Goal: Transaction & Acquisition: Purchase product/service

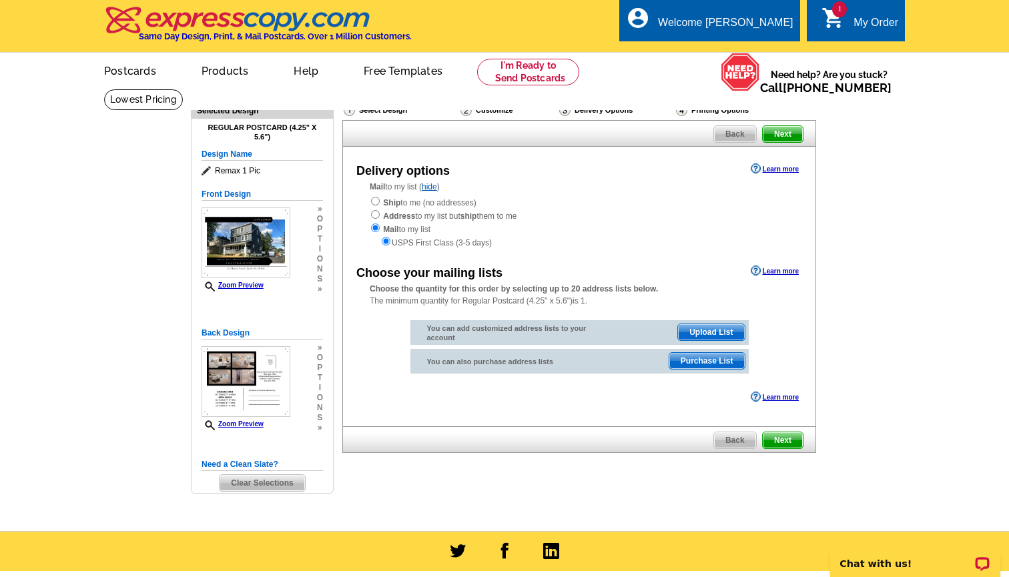
click at [720, 327] on span "Upload List" at bounding box center [711, 332] width 66 height 16
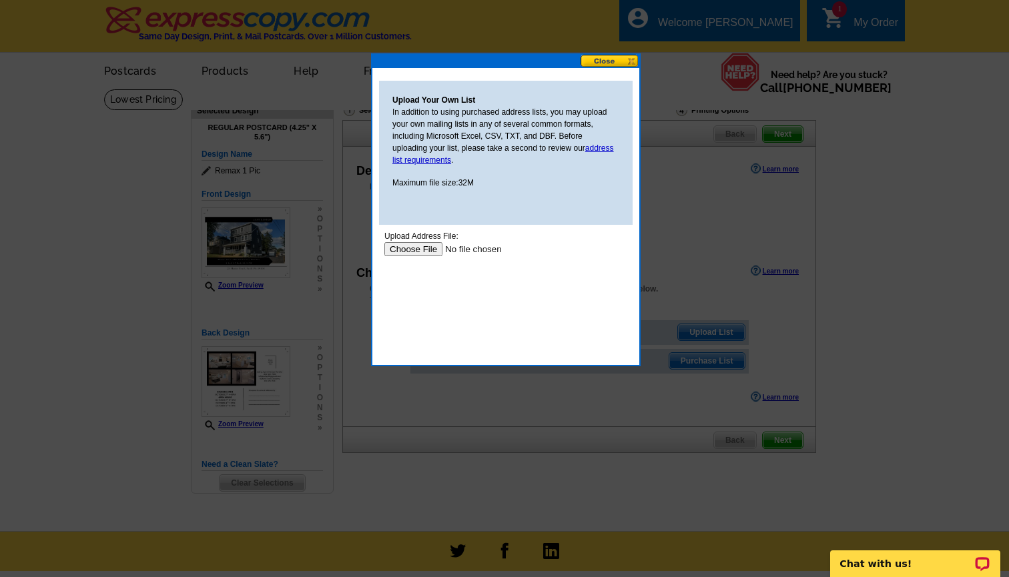
click at [424, 246] on input "file" at bounding box center [468, 249] width 169 height 14
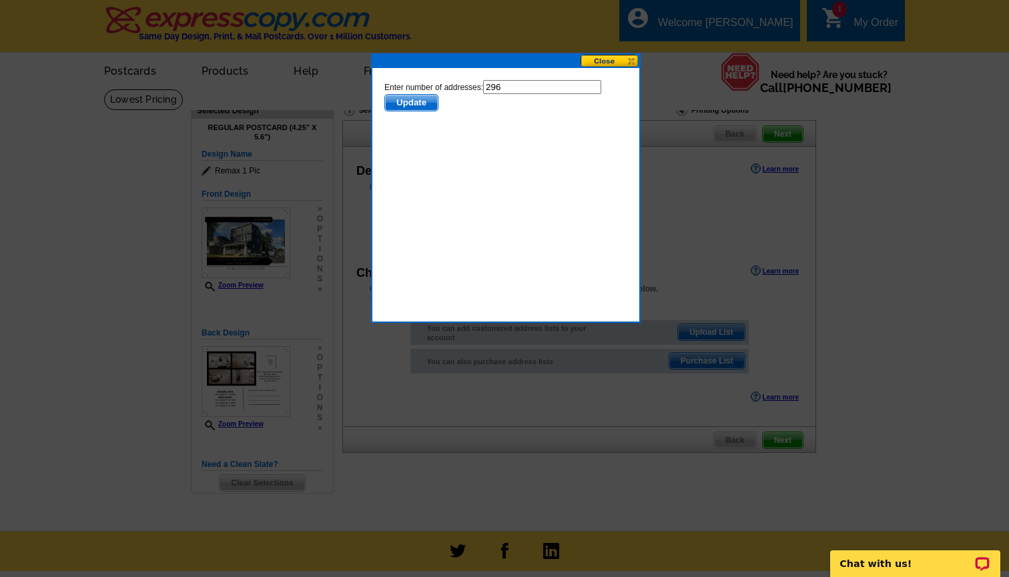
click at [425, 101] on span "Update" at bounding box center [411, 103] width 53 height 16
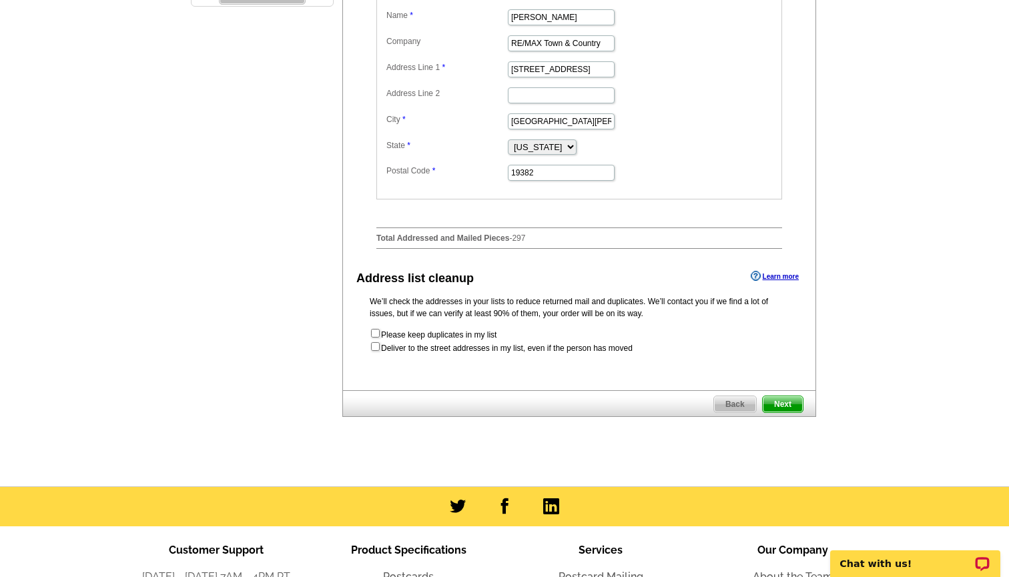
scroll to position [487, 0]
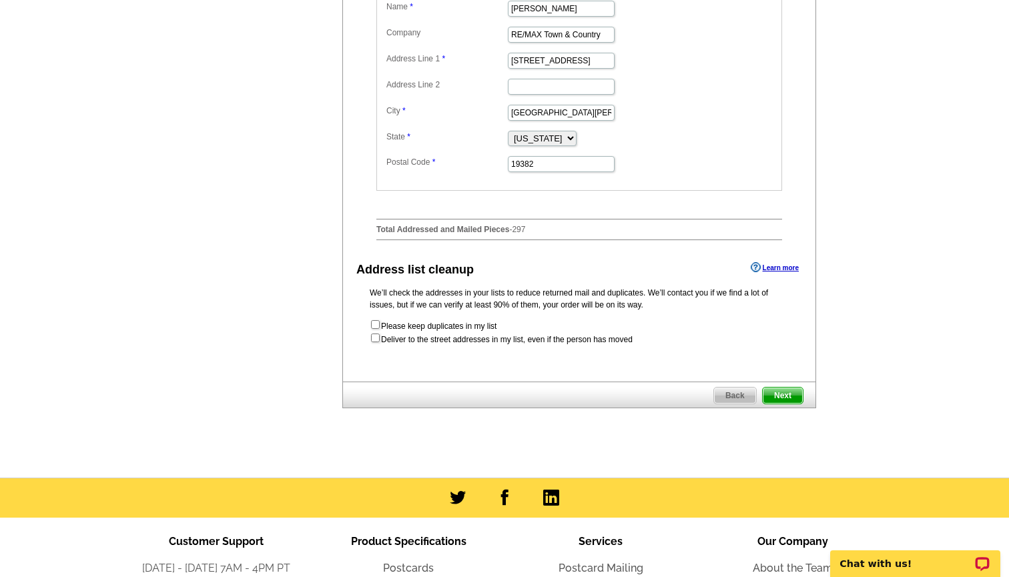
click at [376, 323] on input "checkbox" at bounding box center [375, 324] width 9 height 9
checkbox input "true"
click at [374, 337] on input "checkbox" at bounding box center [375, 338] width 9 height 9
checkbox input "true"
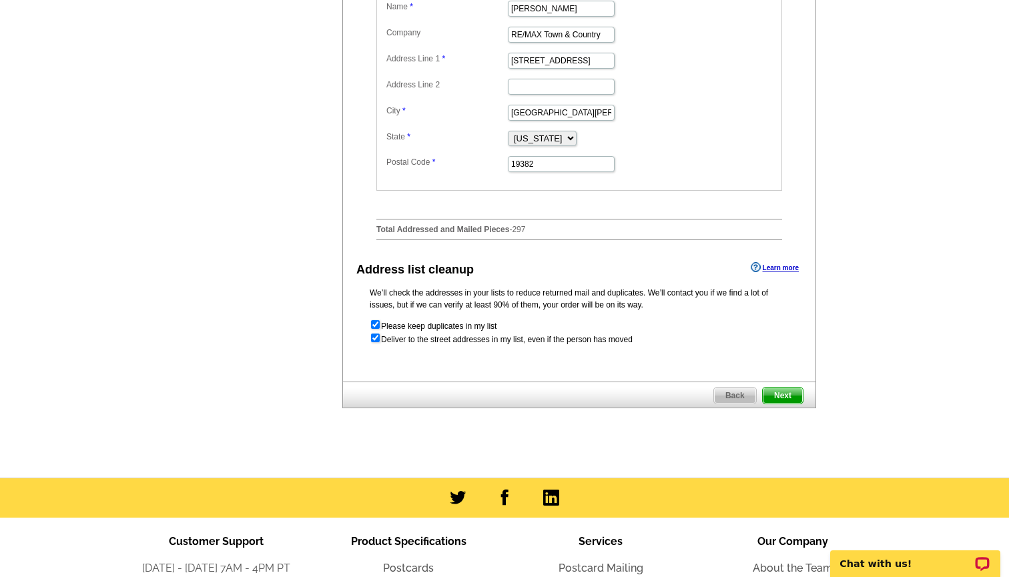
radio input "true"
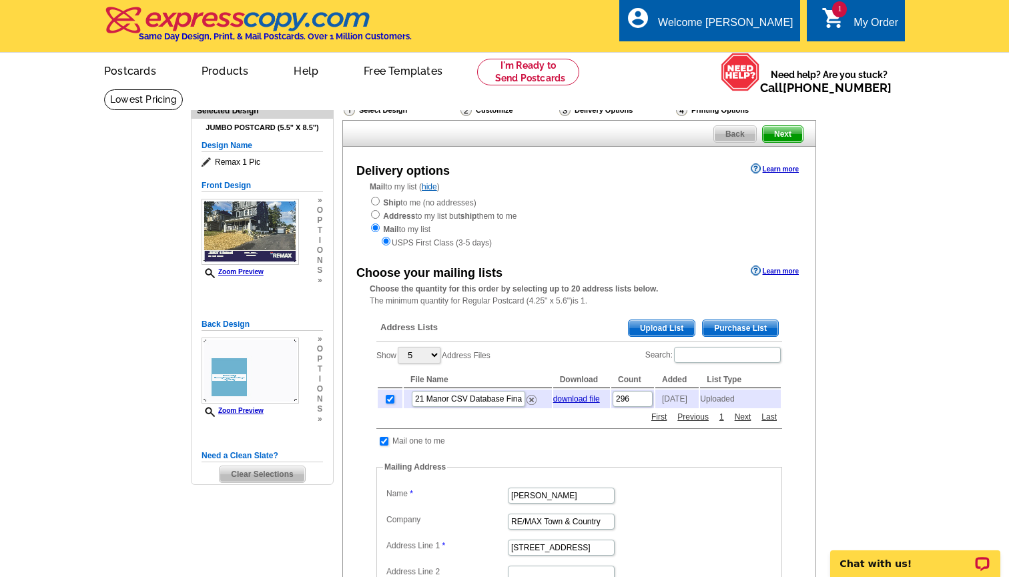
click at [733, 133] on span "Back" at bounding box center [735, 134] width 42 height 16
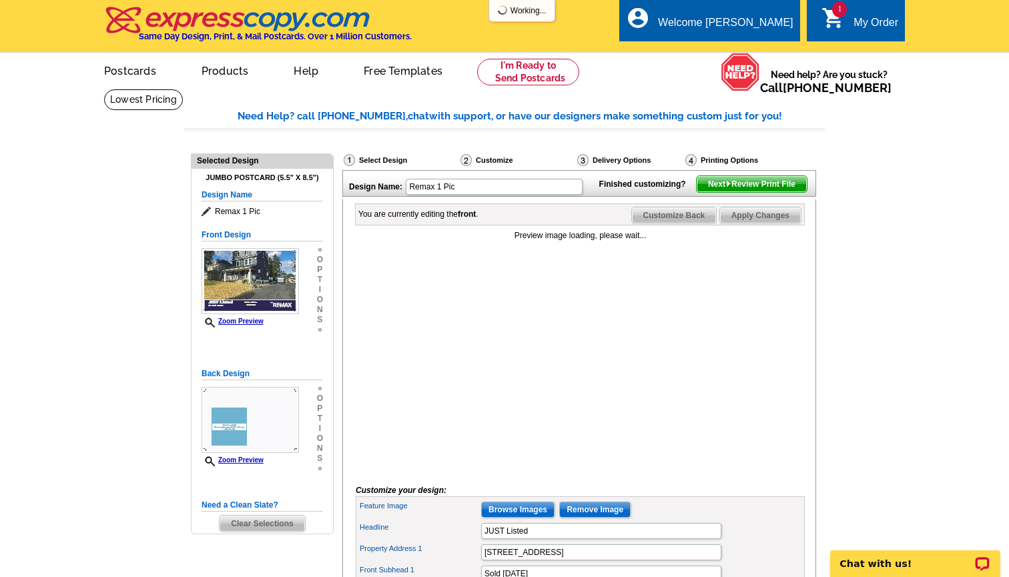
click at [383, 160] on div "Select Design" at bounding box center [400, 161] width 117 height 17
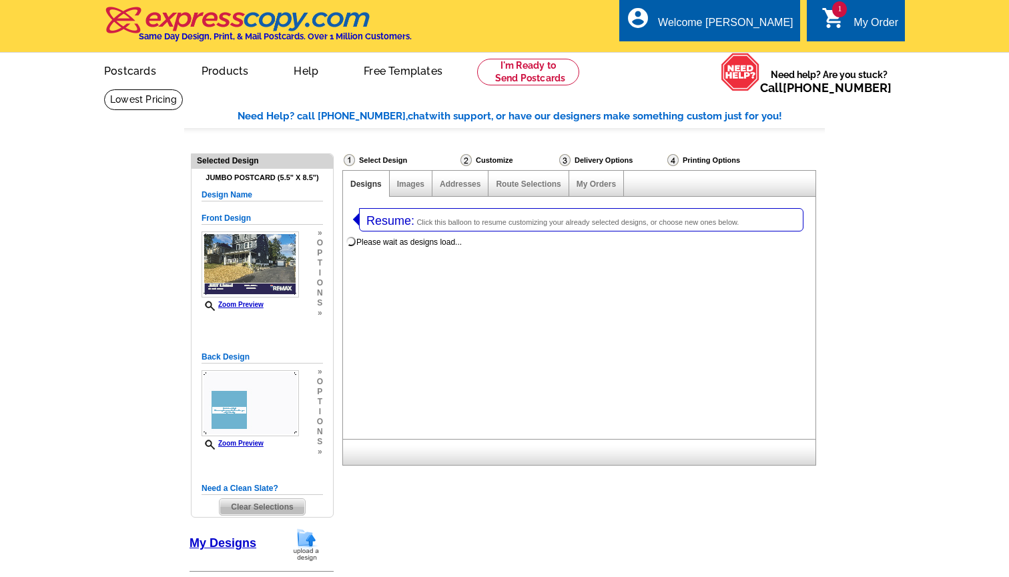
select select "1"
select select "2"
select select "785"
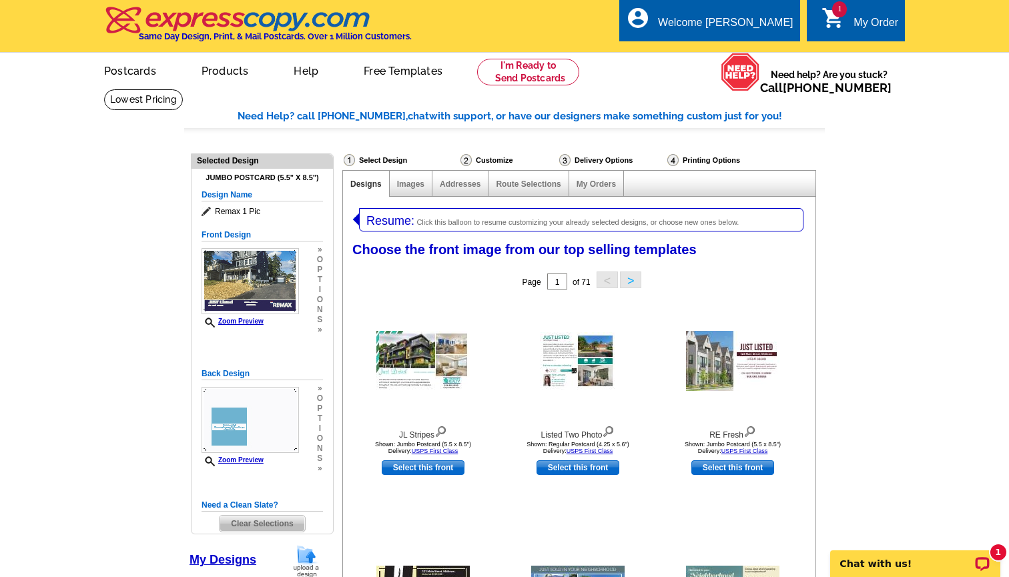
click at [846, 13] on span "1" at bounding box center [839, 9] width 15 height 16
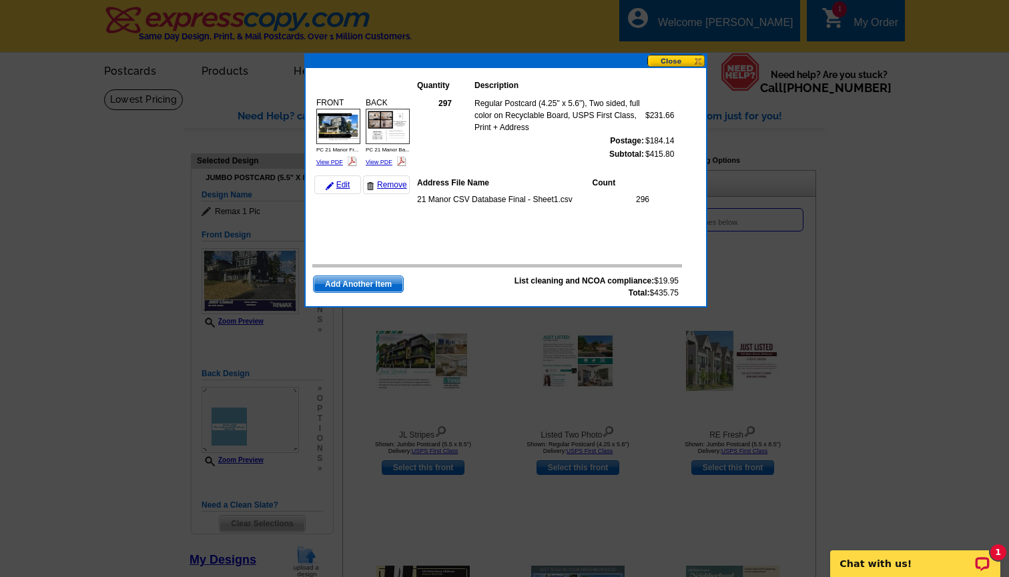
click at [625, 125] on td "Regular Postcard (4.25" x 5.6"), Two sided, full color on Recyclable Board, USP…" at bounding box center [559, 115] width 171 height 37
click at [346, 184] on link "Edit" at bounding box center [337, 185] width 47 height 19
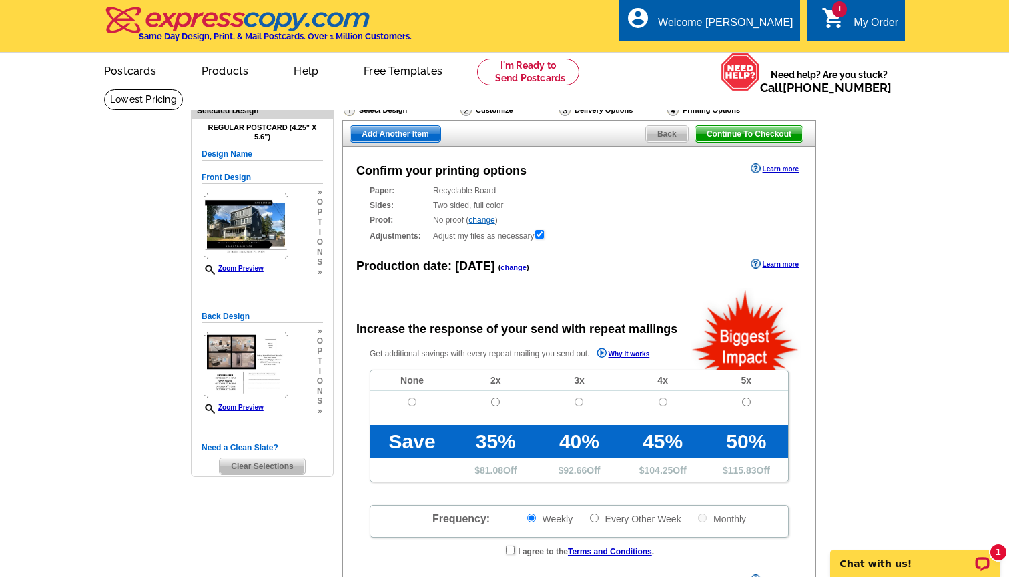
radio input "false"
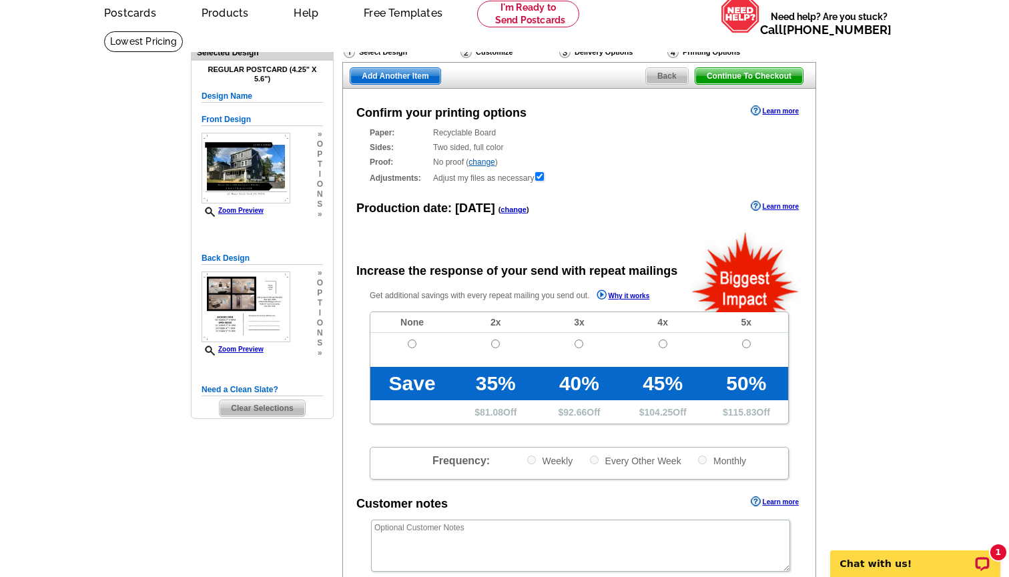
scroll to position [61, 0]
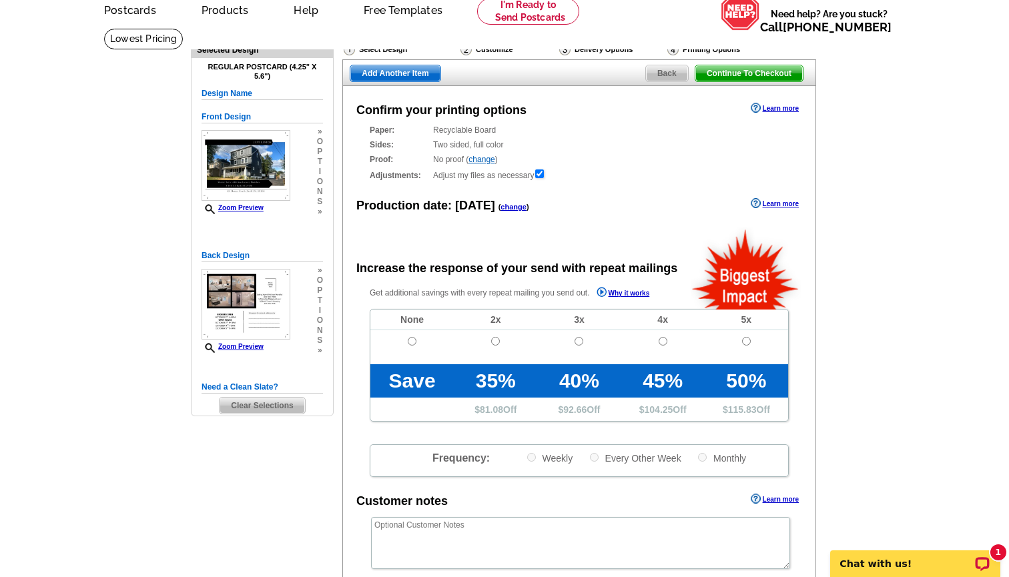
click at [491, 155] on link "change" at bounding box center [481, 159] width 26 height 9
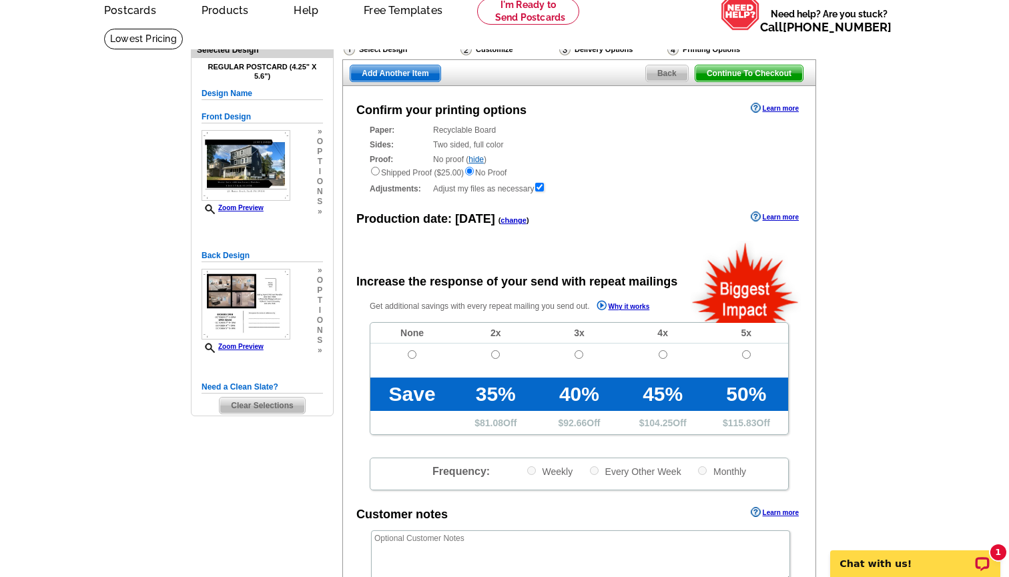
click at [533, 146] on div "Sides: Two sided, full color Two sided, full color" at bounding box center [579, 145] width 419 height 12
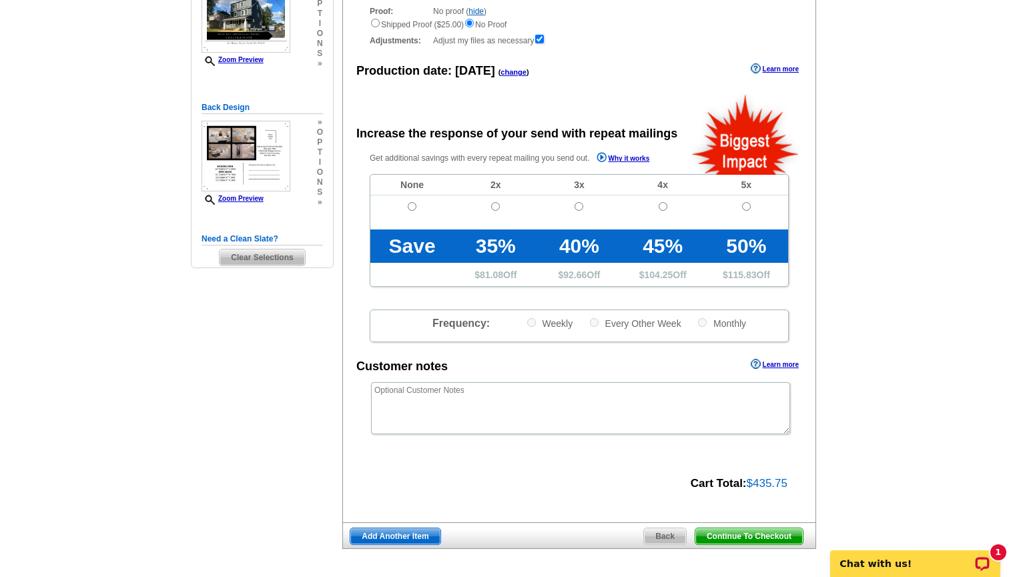
scroll to position [232, 0]
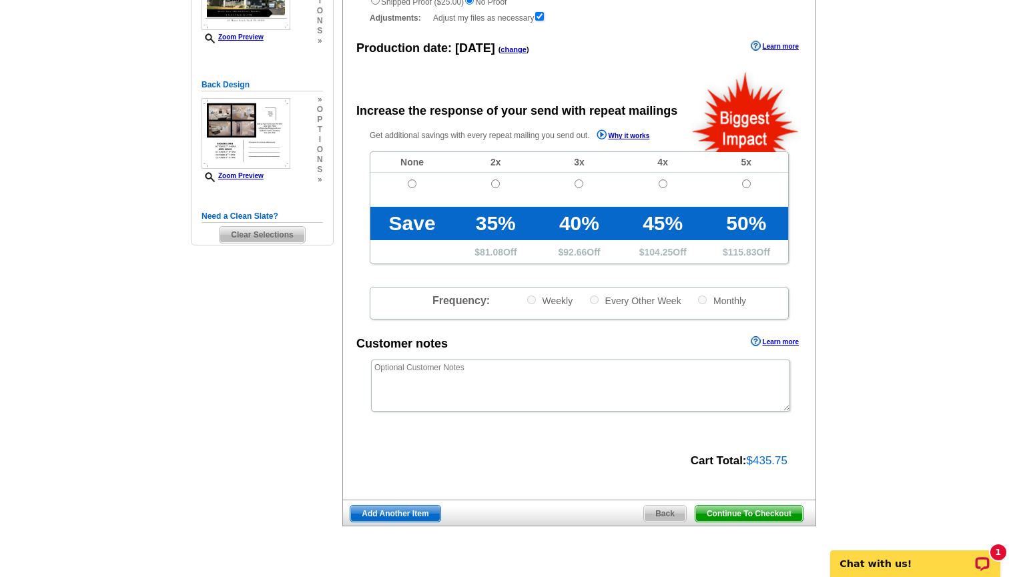
click at [755, 511] on span "Continue To Checkout" at bounding box center [748, 514] width 107 height 16
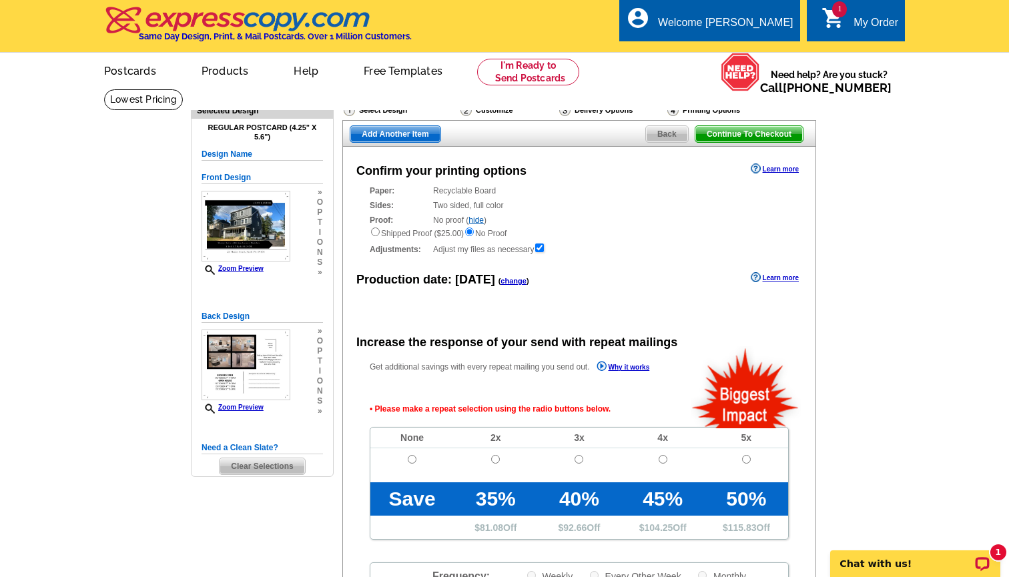
scroll to position [0, 0]
click at [414, 455] on input "radio" at bounding box center [412, 459] width 9 height 9
radio input "true"
click at [830, 348] on main "Need Help? call 800-260-5887, chat with support, or have our designers make som…" at bounding box center [504, 480] width 1009 height 783
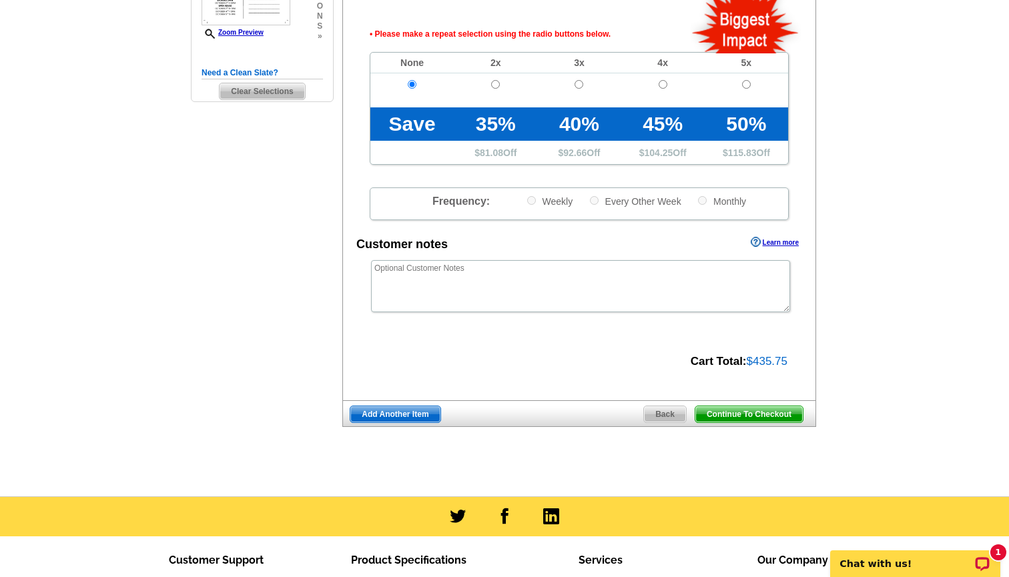
scroll to position [378, 0]
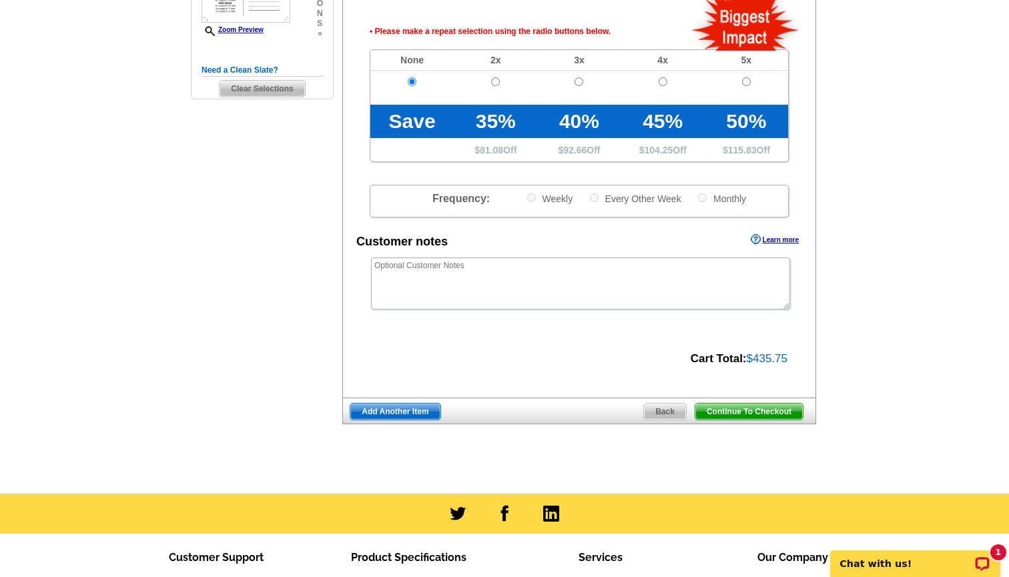
click at [770, 407] on span "Continue To Checkout" at bounding box center [748, 412] width 107 height 16
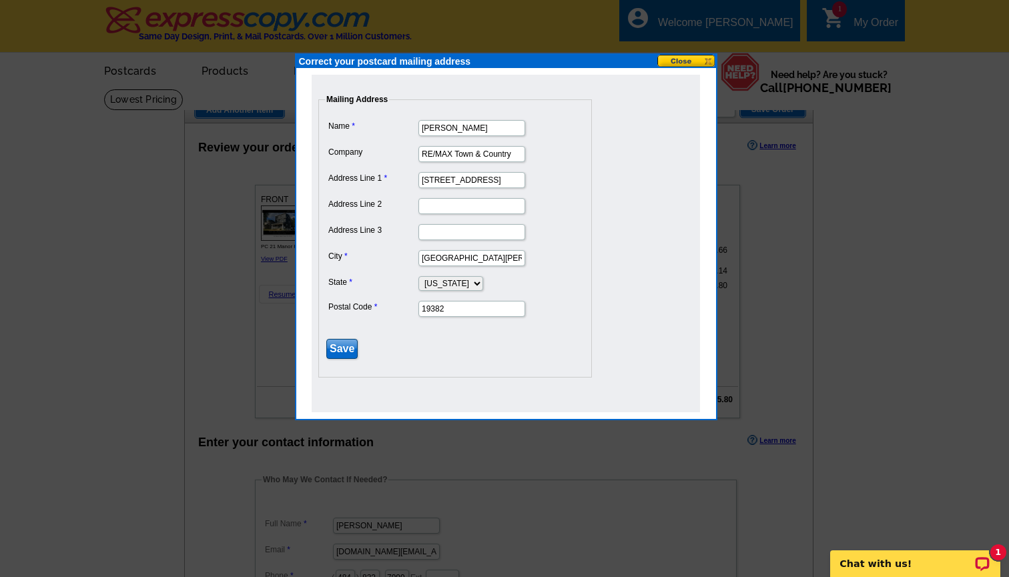
click at [347, 346] on input "Save" at bounding box center [341, 349] width 31 height 20
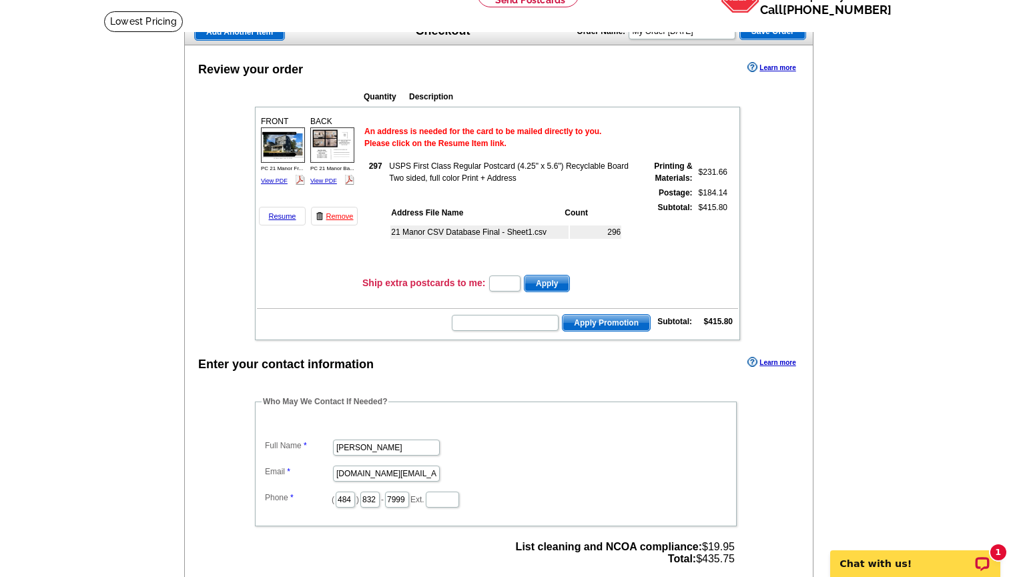
scroll to position [79, 0]
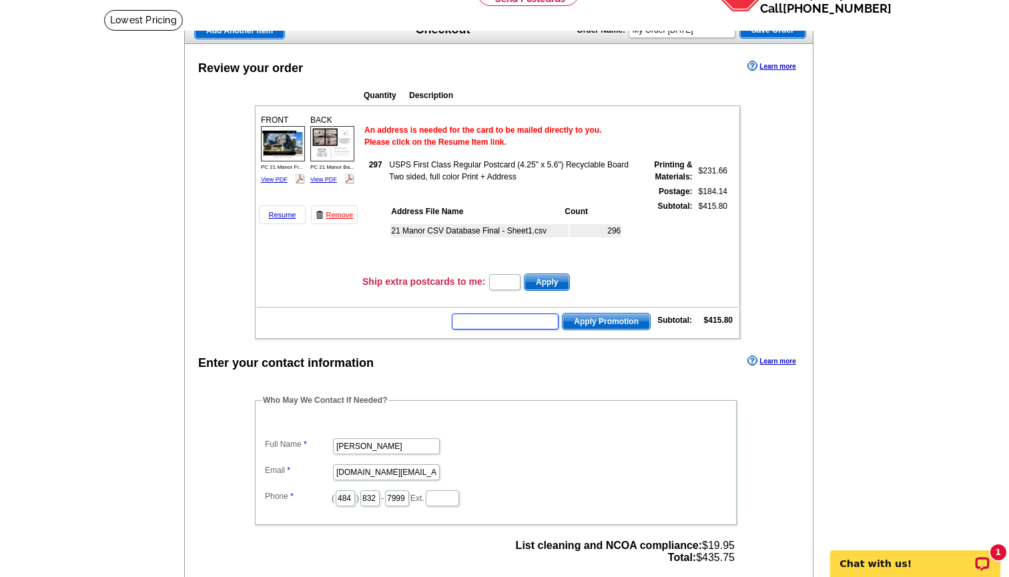
click at [511, 319] on input "text" at bounding box center [505, 322] width 107 height 16
type input "GROW0925"
click at [617, 322] on span "Apply Promotion" at bounding box center [606, 322] width 87 height 16
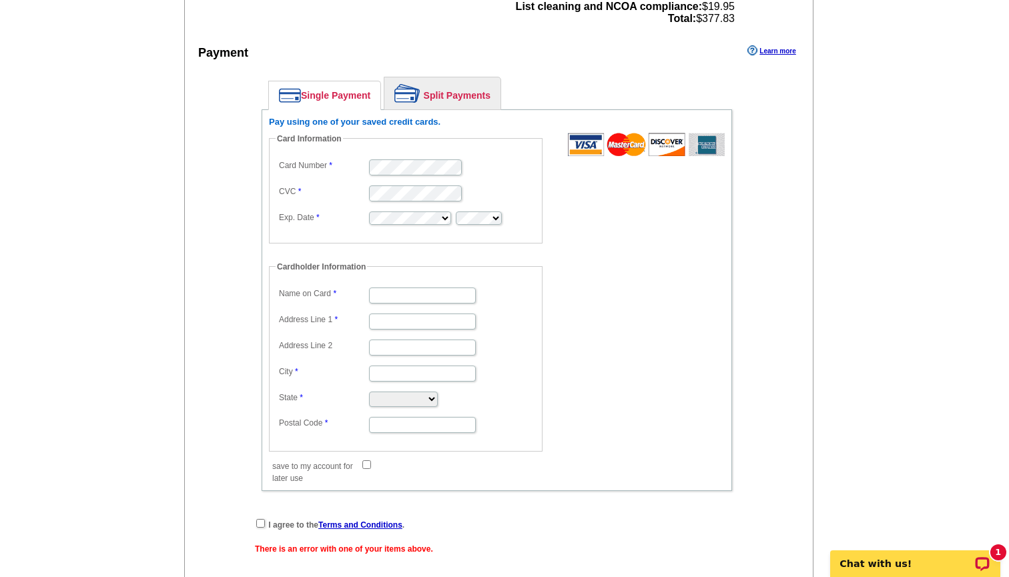
scroll to position [656, 0]
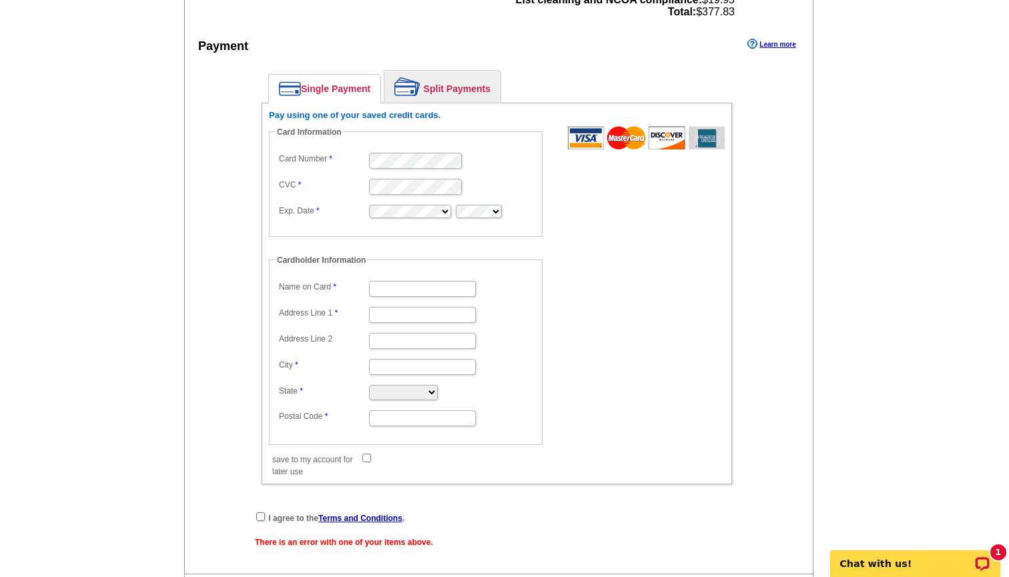
click at [579, 246] on form "Card Information Card Number CVC Exp. Date Cardholder Information Name on Card …" at bounding box center [497, 295] width 456 height 338
click at [449, 288] on input "Name on Card" at bounding box center [422, 289] width 107 height 16
type input "Michael T Mandler"
type input "883 echo hill road"
type input "west chester"
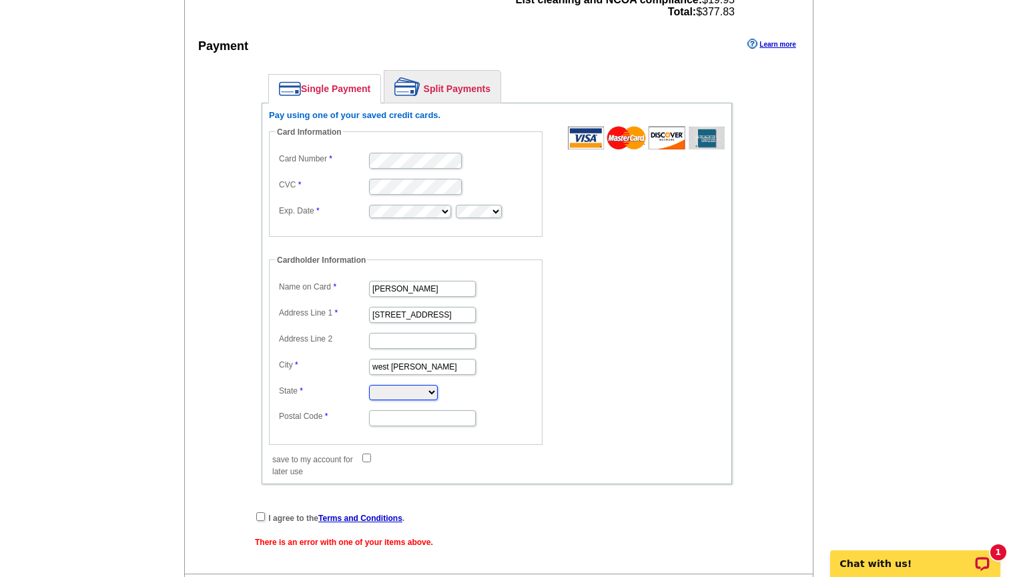
select select "PA"
type input "19382"
click at [599, 338] on form "Card Information Card Number CVC Exp. Date Cardholder Information Name on Card …" at bounding box center [497, 295] width 456 height 338
click at [366, 454] on input "save to my account for later use" at bounding box center [366, 458] width 9 height 9
checkbox input "true"
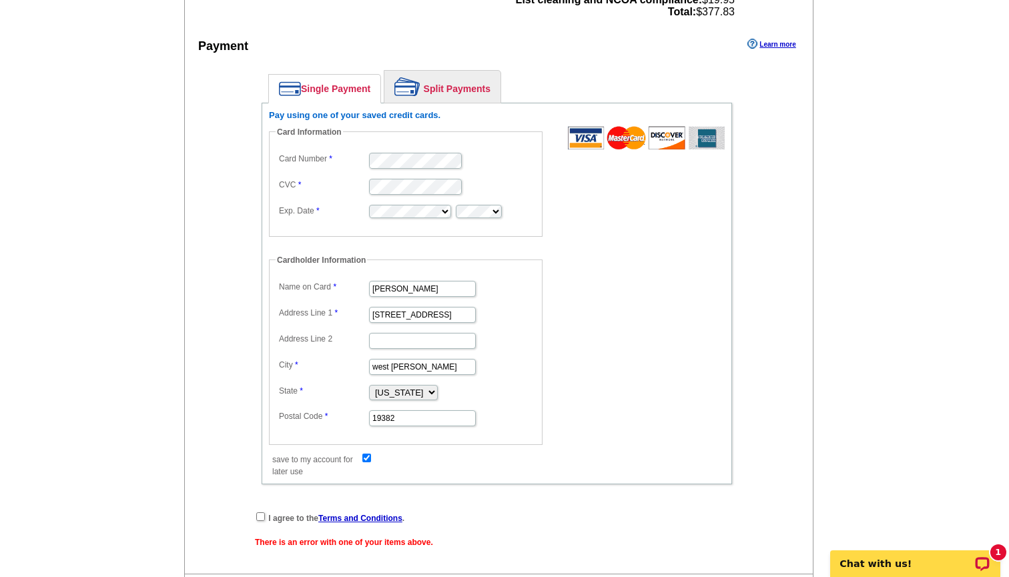
click at [258, 515] on input "checkbox" at bounding box center [260, 517] width 9 height 9
checkbox input "true"
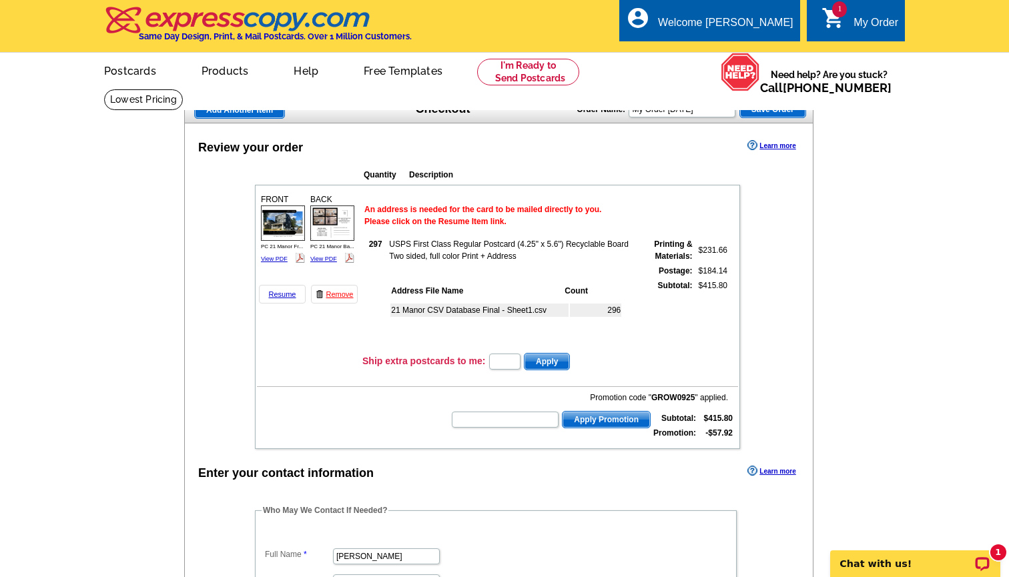
scroll to position [0, 0]
click at [287, 294] on link "Resume" at bounding box center [282, 294] width 47 height 19
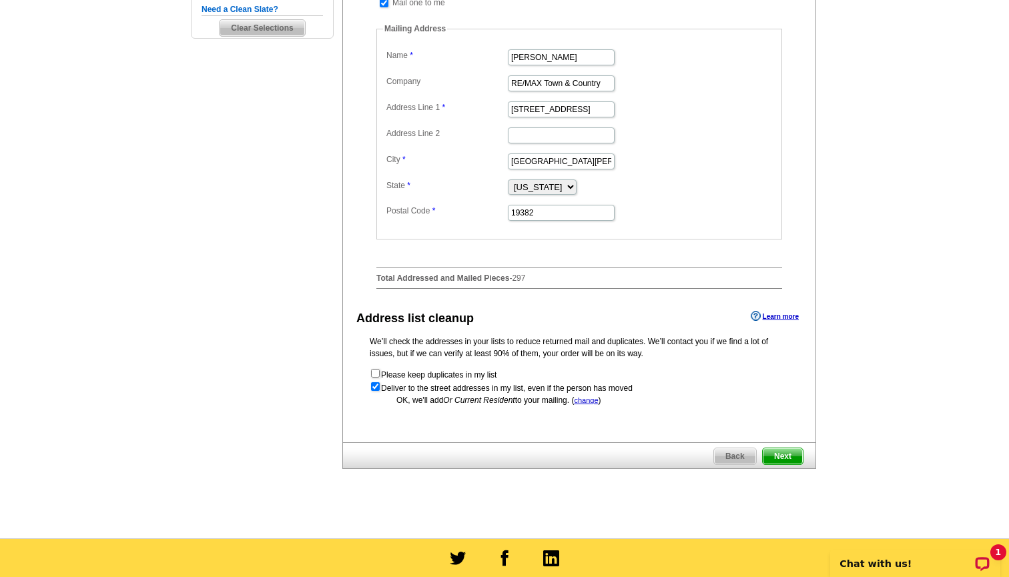
scroll to position [453, 0]
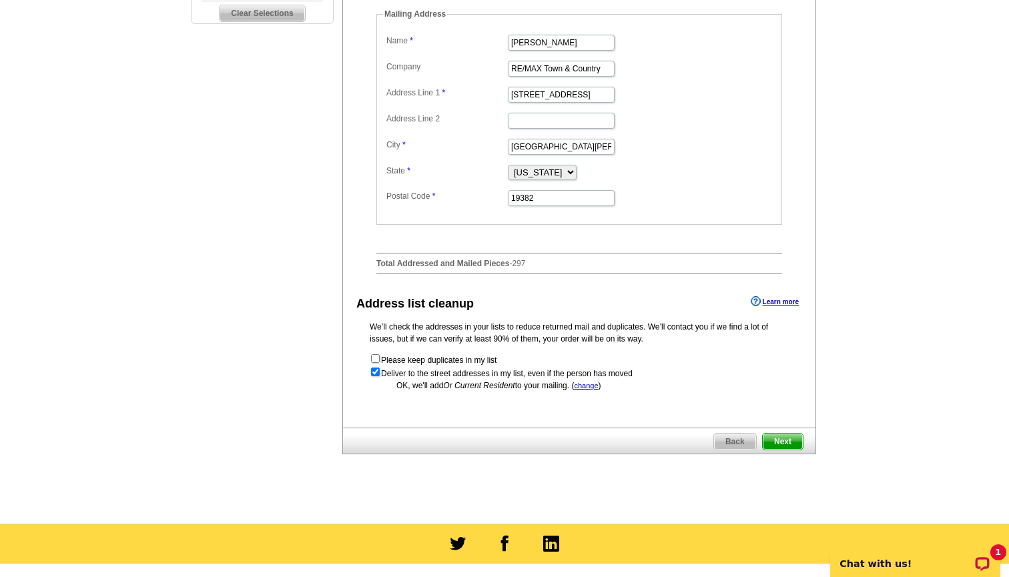
click at [374, 354] on input "checkbox" at bounding box center [375, 358] width 9 height 9
checkbox input "true"
click at [774, 436] on span "Next" at bounding box center [783, 442] width 40 height 16
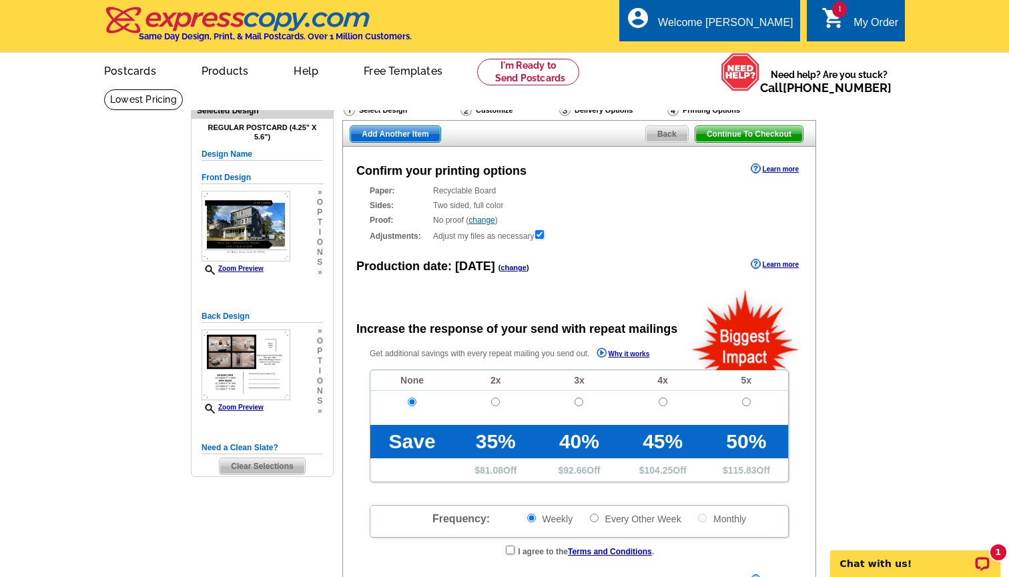
radio input "false"
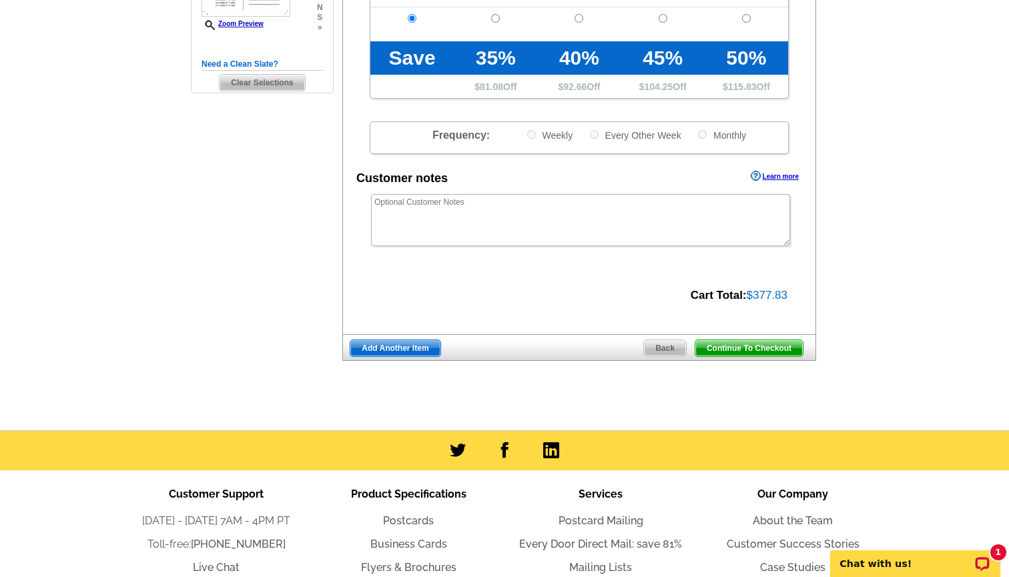
scroll to position [411, 0]
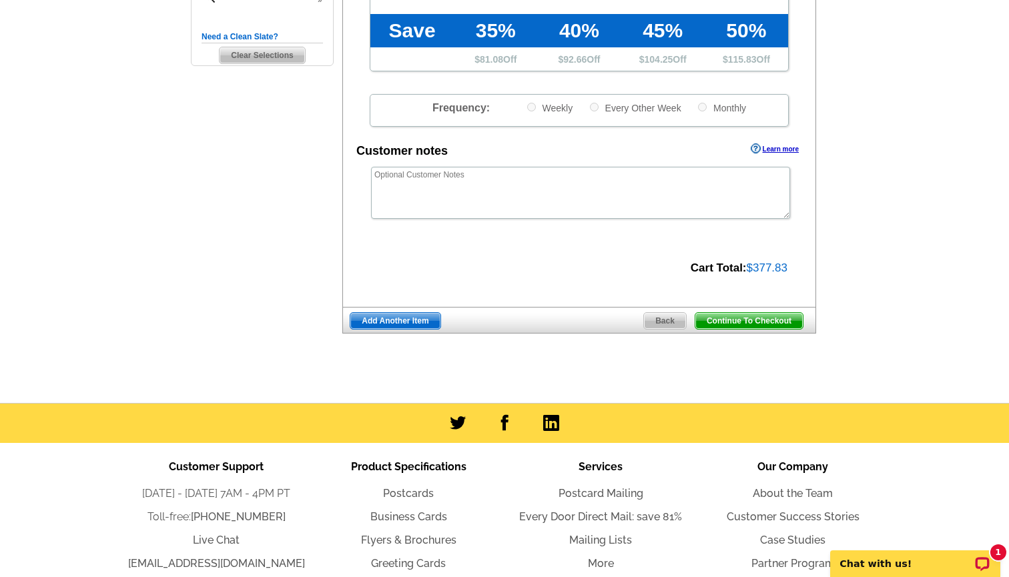
click at [745, 318] on span "Continue To Checkout" at bounding box center [748, 321] width 107 height 16
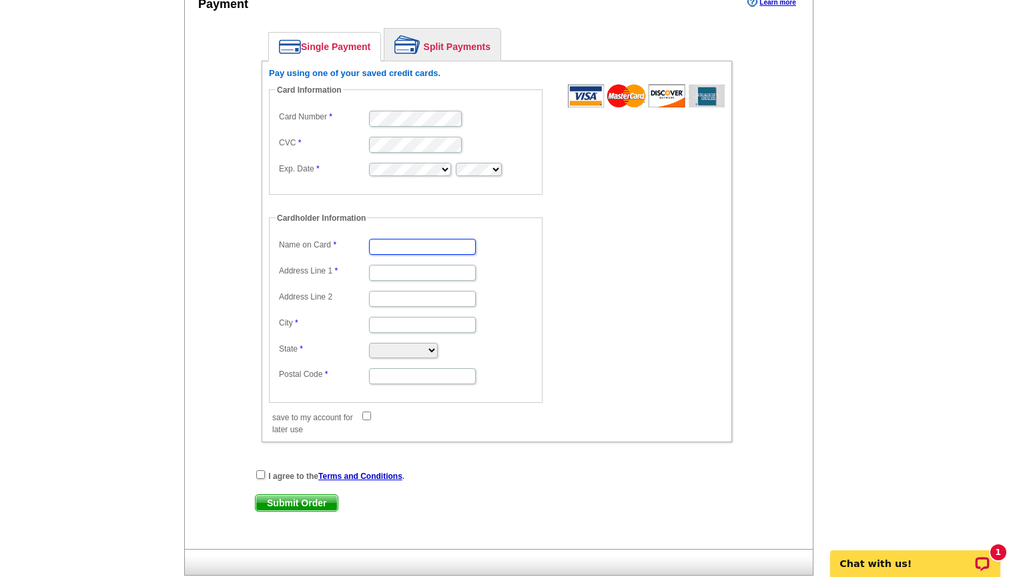
click at [453, 242] on input "Name on Card" at bounding box center [422, 247] width 107 height 16
type input "[PERSON_NAME]"
type input "[STREET_ADDRESS]"
type input "[GEOGRAPHIC_DATA][PERSON_NAME]"
select select "PA"
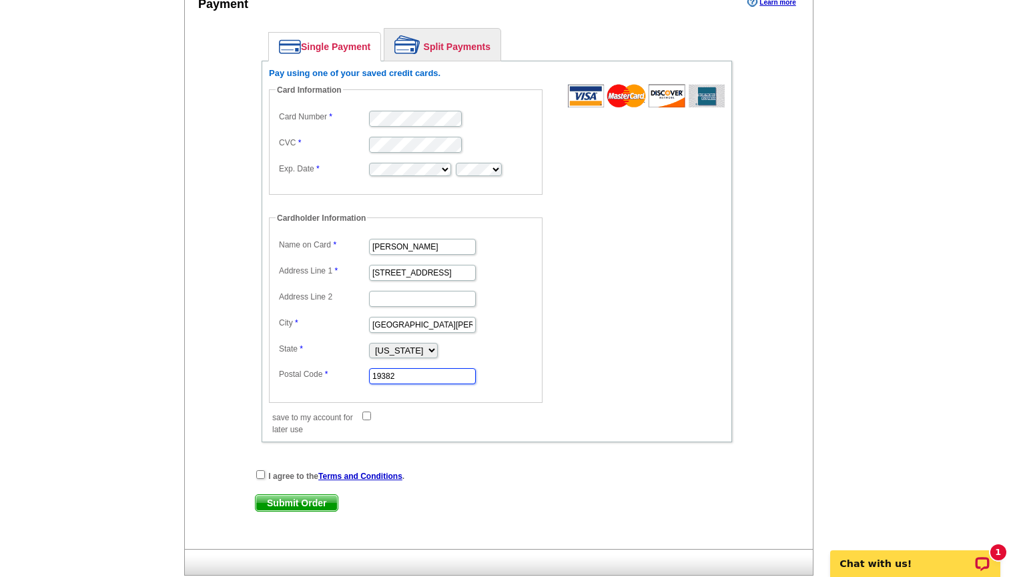
type input "19382"
click at [647, 298] on form "Card Information Card Number CVC Exp. Date Cardholder Information Name on Card …" at bounding box center [497, 253] width 456 height 338
click at [366, 413] on input "save to my account for later use" at bounding box center [366, 416] width 9 height 9
checkbox input "true"
click at [262, 470] on input "checkbox" at bounding box center [260, 474] width 9 height 9
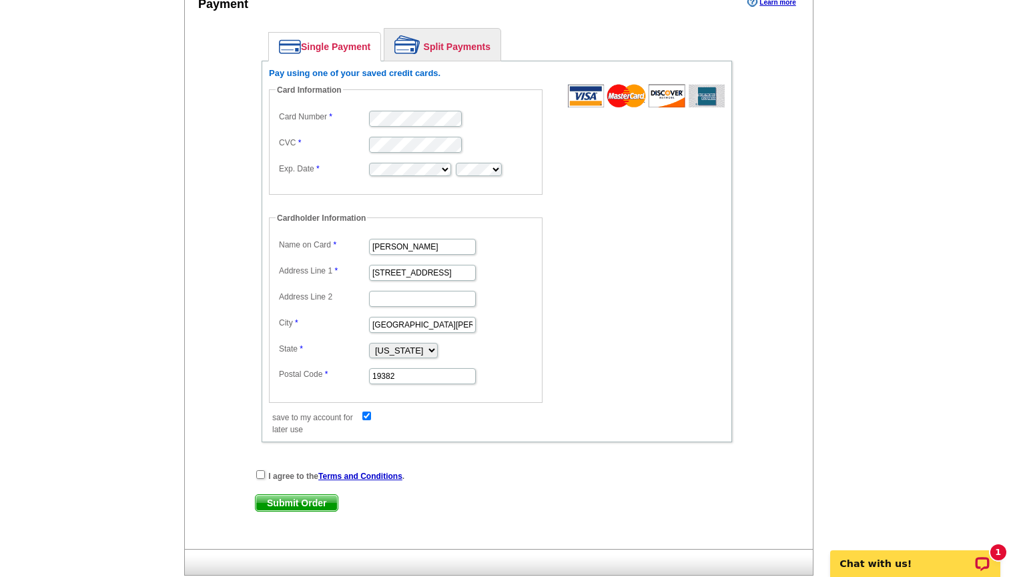
checkbox input "true"
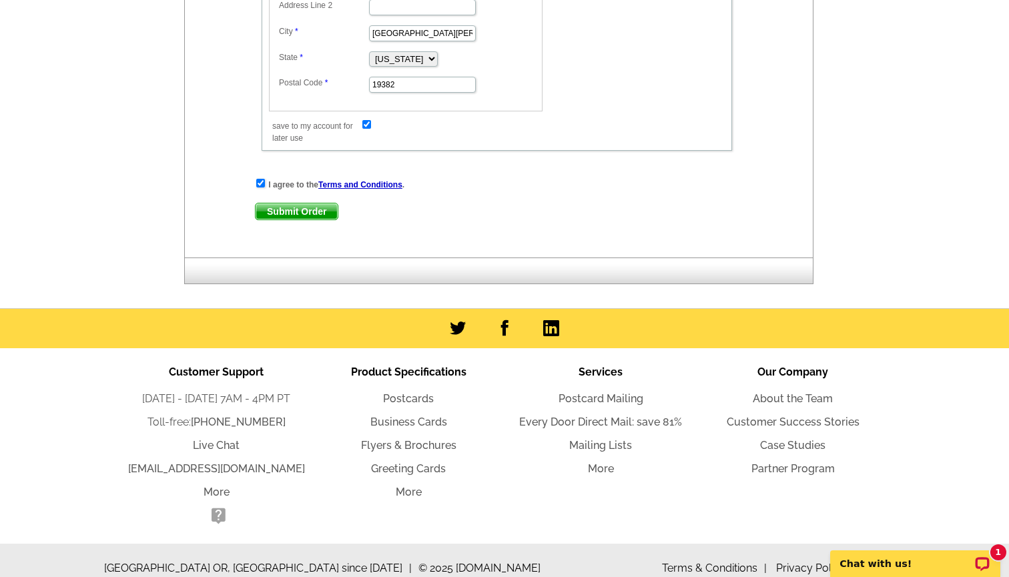
scroll to position [956, 0]
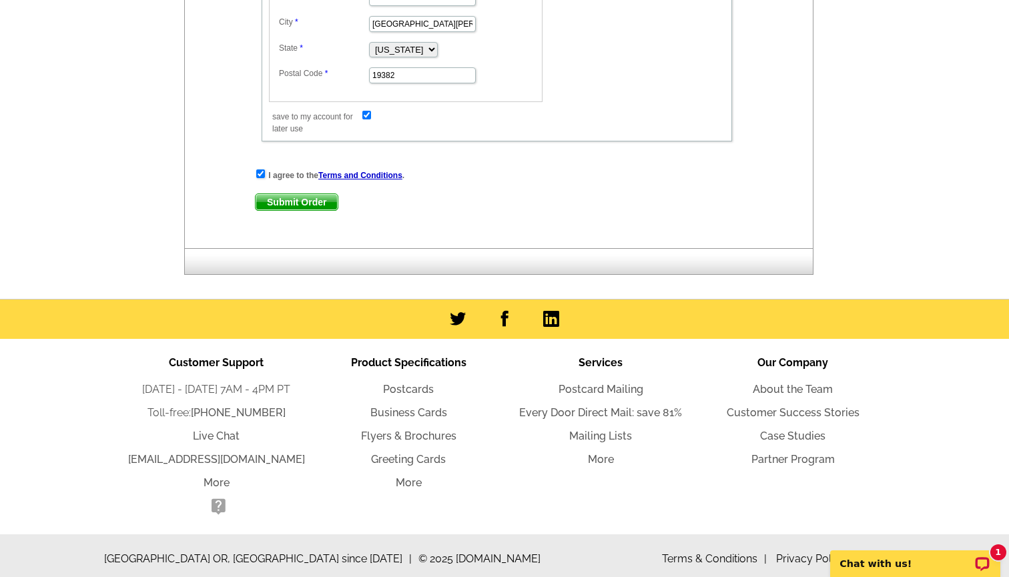
click at [288, 198] on span "Submit Order" at bounding box center [297, 202] width 82 height 16
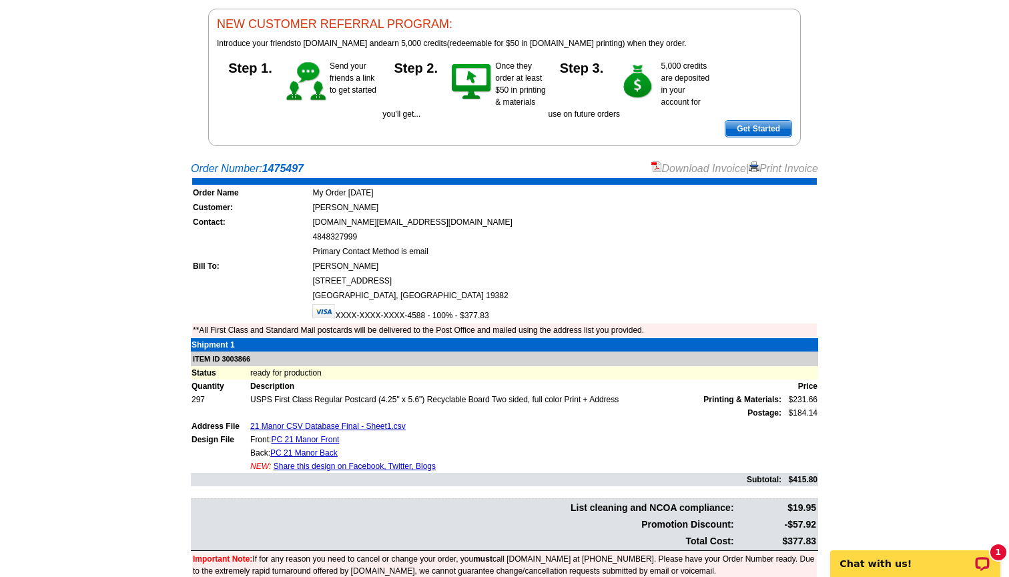
scroll to position [131, 0]
